Goal: Transaction & Acquisition: Download file/media

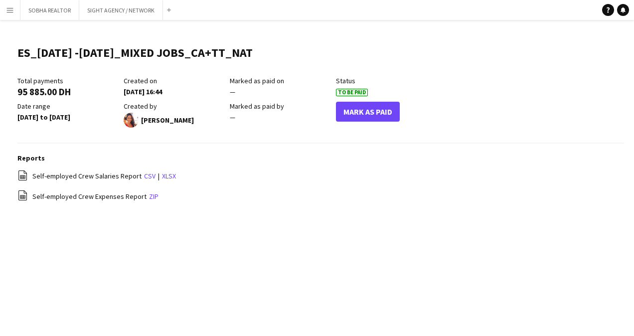
click at [8, 10] on app-icon "Menu" at bounding box center [10, 10] width 8 height 8
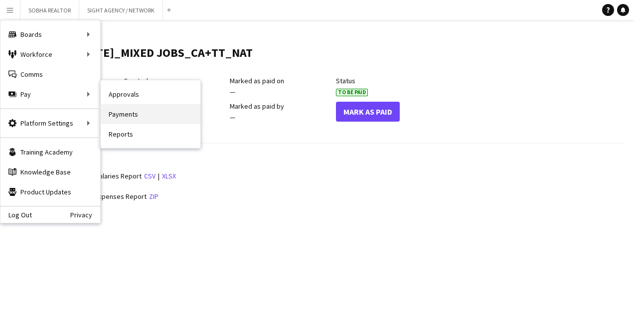
click at [145, 111] on link "Payments" at bounding box center [151, 114] width 100 height 20
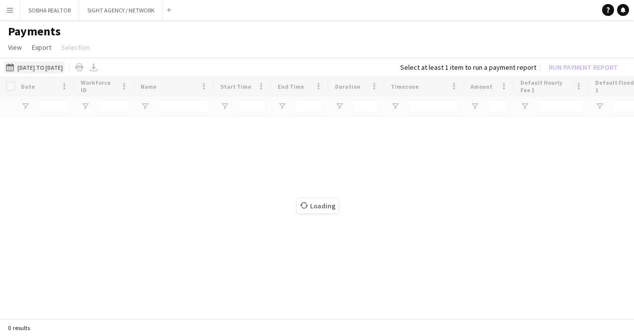
click at [63, 62] on button "[DATE] to [DATE] [DATE] to [DATE]" at bounding box center [34, 67] width 61 height 12
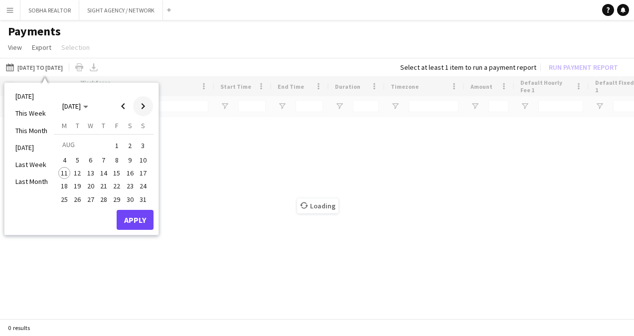
click at [146, 106] on span "Next month" at bounding box center [143, 106] width 20 height 20
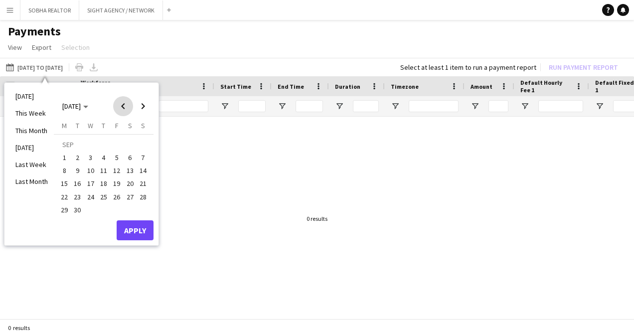
click at [119, 111] on span "Previous month" at bounding box center [123, 106] width 20 height 20
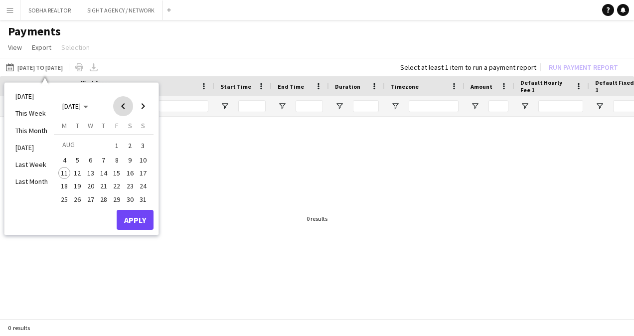
click at [121, 109] on span "Previous month" at bounding box center [123, 106] width 20 height 20
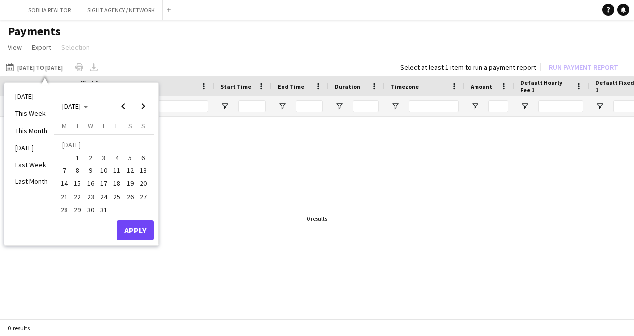
click at [77, 157] on span "1" at bounding box center [78, 158] width 12 height 12
click at [107, 159] on span "3" at bounding box center [104, 158] width 12 height 12
click at [127, 229] on button "Apply" at bounding box center [135, 230] width 37 height 20
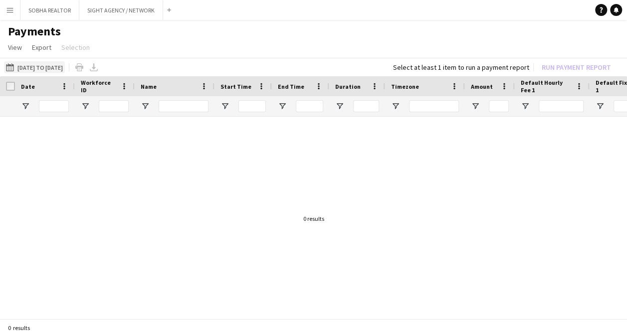
click at [65, 67] on button "[DATE] to [DATE] [DATE] to [DATE]" at bounding box center [34, 67] width 61 height 12
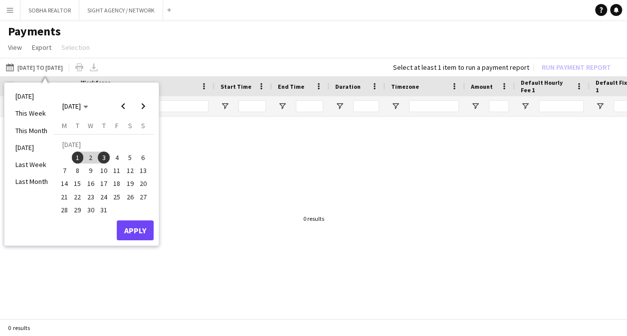
click at [77, 155] on span "1" at bounding box center [78, 158] width 12 height 12
click at [99, 161] on span "3" at bounding box center [104, 158] width 12 height 12
click at [132, 229] on button "Apply" at bounding box center [135, 230] width 37 height 20
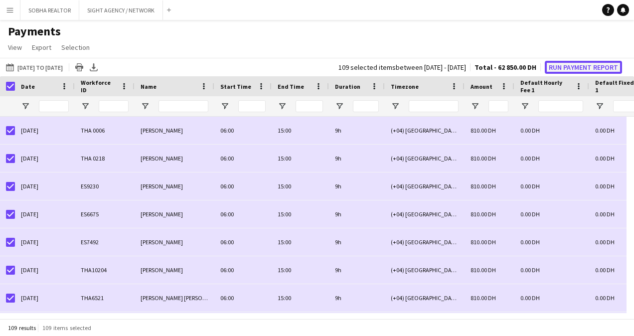
click at [567, 67] on button "Run Payment Report" at bounding box center [583, 67] width 77 height 13
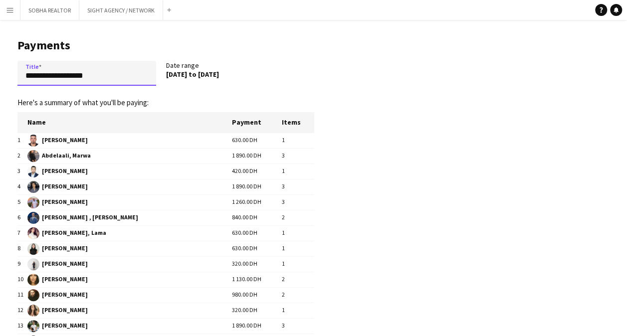
click at [26, 77] on input "**********" at bounding box center [86, 73] width 139 height 25
click at [64, 75] on input "**********" at bounding box center [86, 73] width 139 height 25
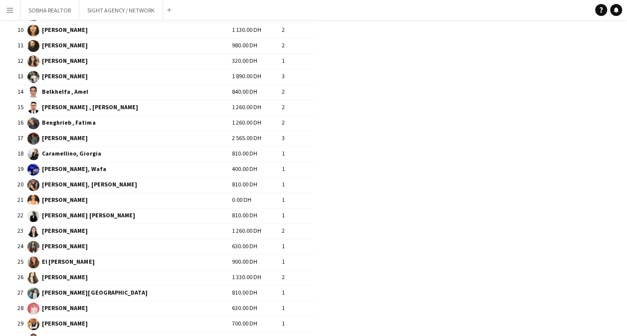
type input "**********"
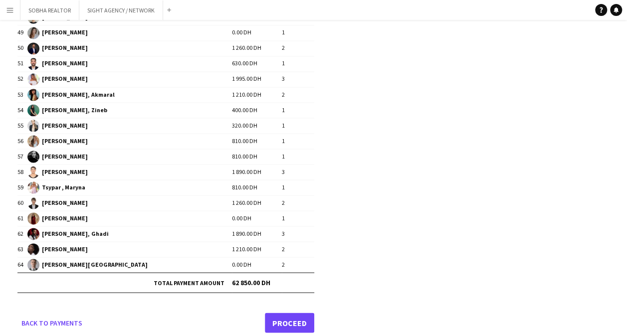
click at [284, 314] on link "Proceed" at bounding box center [289, 323] width 49 height 20
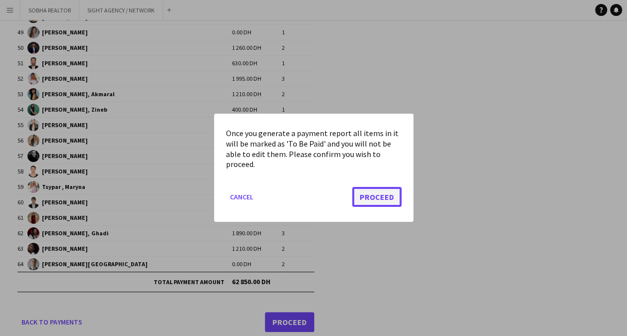
click at [362, 200] on button "Proceed" at bounding box center [376, 197] width 49 height 20
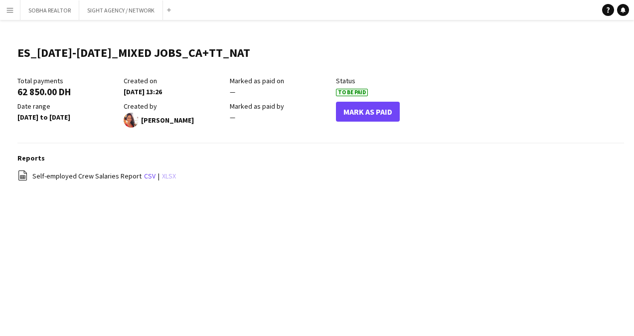
click at [165, 178] on link "xlsx" at bounding box center [169, 176] width 14 height 9
drag, startPoint x: 382, startPoint y: 301, endPoint x: 399, endPoint y: 299, distance: 17.1
click at [382, 301] on div "Menu Boards Boards Boards All jobs Status Workforce Workforce My Workforce Recr…" at bounding box center [317, 168] width 634 height 336
click at [12, 6] on app-icon "Menu" at bounding box center [10, 10] width 8 height 8
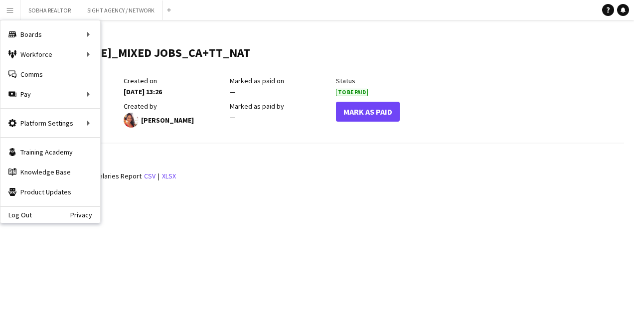
click at [228, 240] on div "Menu Boards Boards Boards All jobs Status Workforce Workforce My Workforce Recr…" at bounding box center [317, 168] width 634 height 336
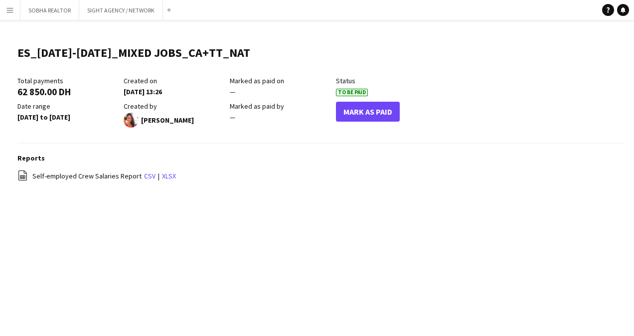
click at [289, 196] on main "ES_[DATE]-[DATE]_MIXED JOBS_CA+TT_NAT Edit this field Total payments 62 850.00 …" at bounding box center [317, 118] width 634 height 197
